Goal: Navigation & Orientation: Find specific page/section

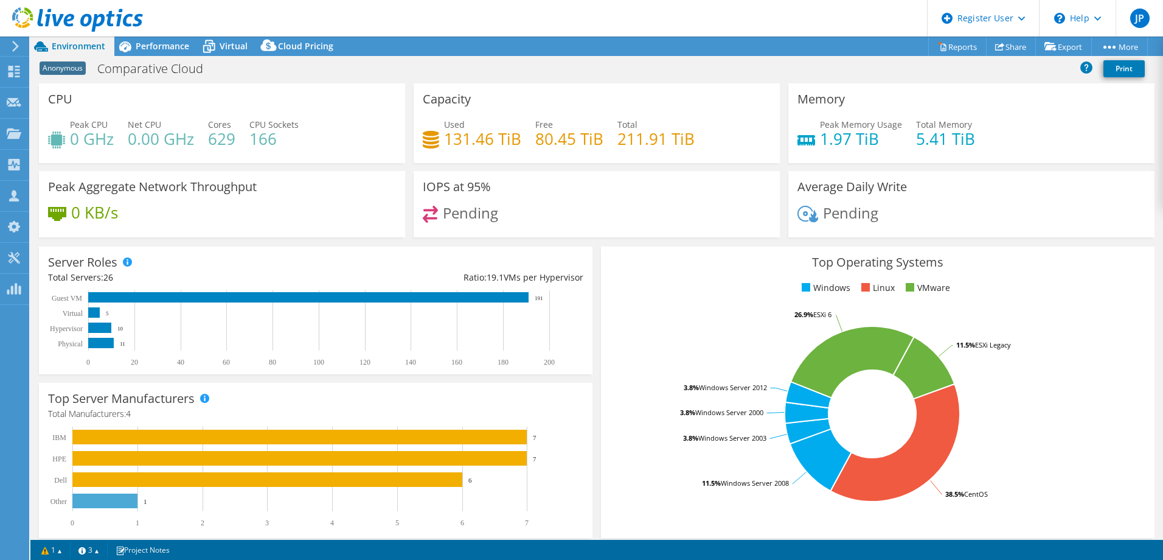
click at [18, 46] on use at bounding box center [15, 46] width 7 height 11
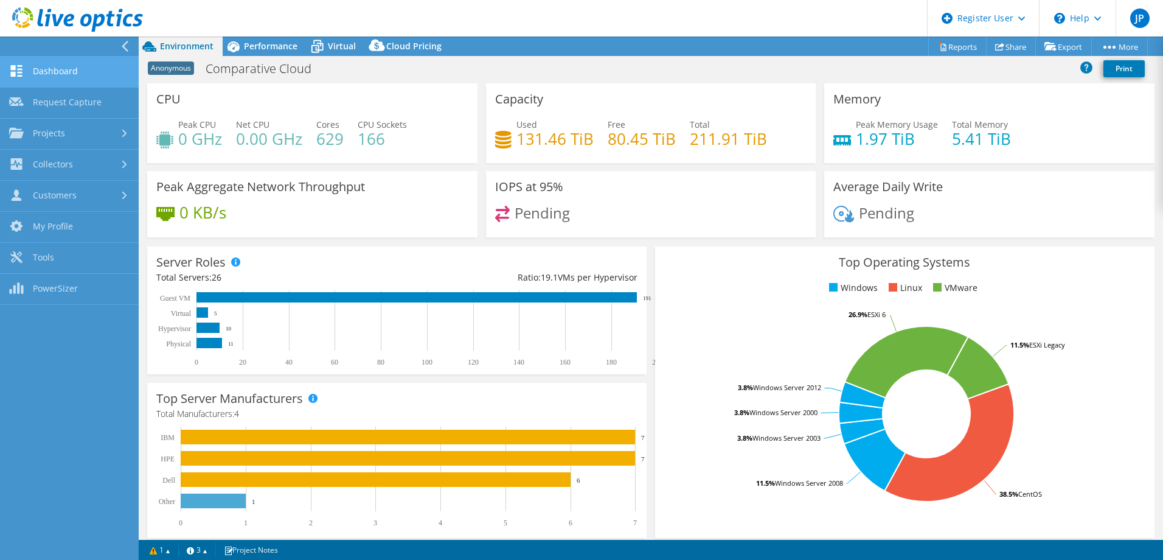
click at [69, 75] on link "Dashboard" at bounding box center [69, 72] width 139 height 31
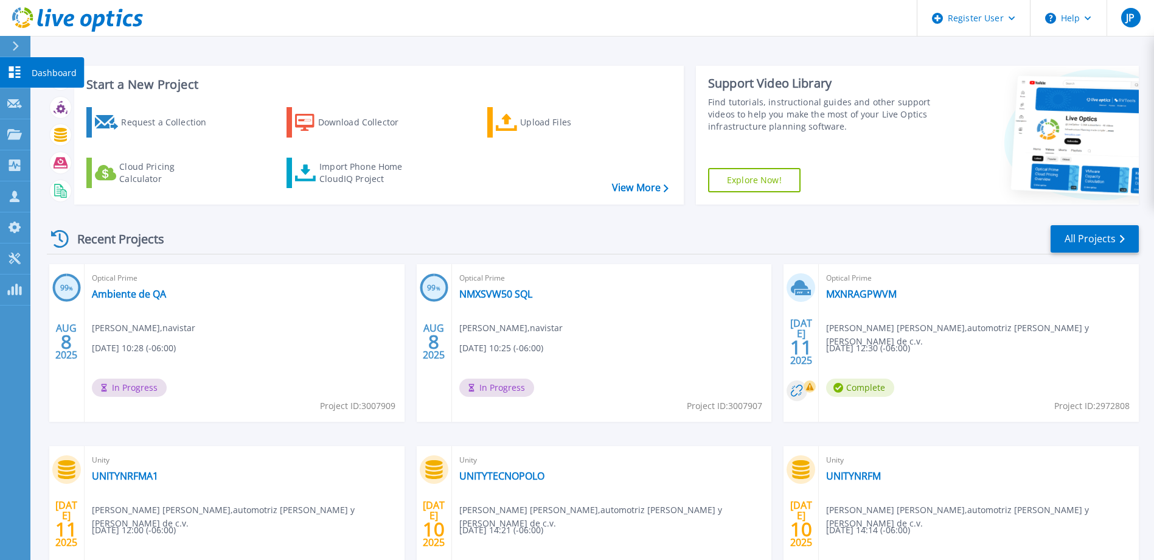
click at [9, 73] on icon at bounding box center [14, 72] width 15 height 12
click at [480, 19] on header "Register User Help JP Dell User [PERSON_NAME] [PERSON_NAME][EMAIL_ADDRESS][DOMA…" at bounding box center [577, 18] width 1154 height 37
